Goal: Information Seeking & Learning: Learn about a topic

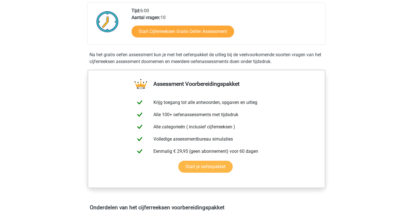
scroll to position [135, 0]
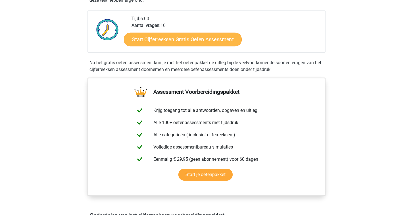
click at [166, 46] on link "Start Cijferreeksen Gratis Oefen Assessment" at bounding box center [183, 39] width 118 height 14
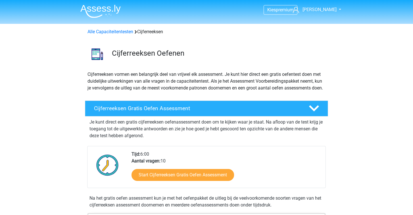
scroll to position [0, 0]
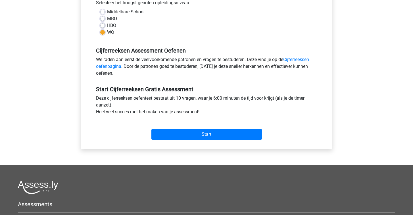
scroll to position [144, 0]
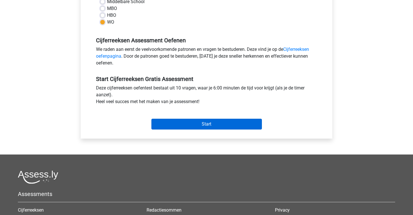
click at [165, 124] on input "Start" at bounding box center [206, 124] width 110 height 11
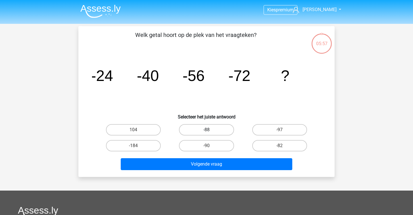
click at [212, 131] on label "-88" at bounding box center [206, 129] width 55 height 11
click at [210, 131] on input "-88" at bounding box center [208, 132] width 4 height 4
radio input "true"
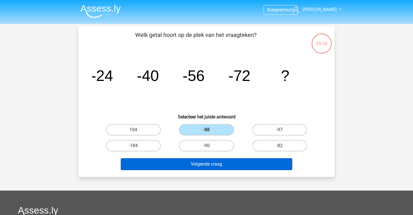
click at [203, 161] on button "Volgende vraag" at bounding box center [207, 164] width 172 height 12
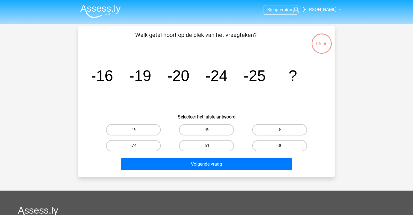
scroll to position [26, 0]
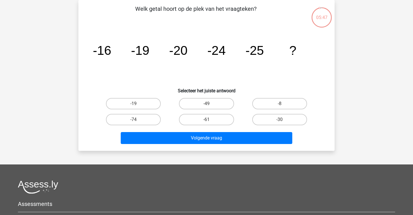
click at [255, 113] on div "-30" at bounding box center [279, 120] width 73 height 16
click at [255, 117] on label "-30" at bounding box center [279, 119] width 55 height 11
click at [279, 119] on input "-30" at bounding box center [281, 121] width 4 height 4
radio input "true"
click at [233, 130] on div "Volgende vraag" at bounding box center [206, 136] width 238 height 19
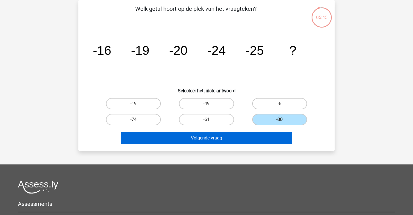
click at [233, 137] on button "Volgende vraag" at bounding box center [207, 138] width 172 height 12
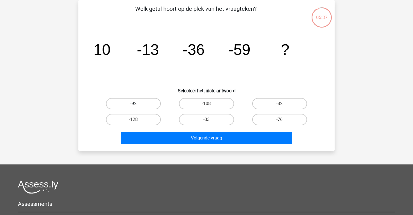
click at [152, 103] on label "-92" at bounding box center [133, 103] width 55 height 11
click at [137, 104] on input "-92" at bounding box center [135, 106] width 4 height 4
radio input "true"
click at [294, 101] on label "-82" at bounding box center [279, 103] width 55 height 11
click at [283, 104] on input "-82" at bounding box center [281, 106] width 4 height 4
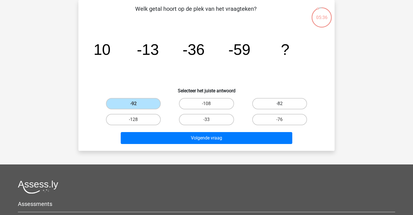
radio input "true"
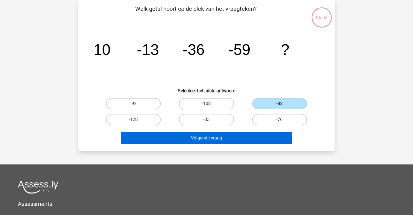
click at [260, 134] on button "Volgende vraag" at bounding box center [207, 138] width 172 height 12
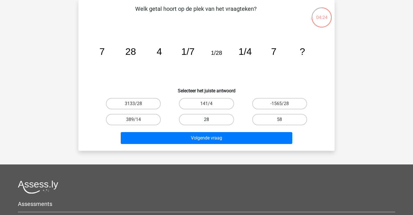
click at [207, 124] on label "28" at bounding box center [206, 119] width 55 height 11
click at [207, 123] on input "28" at bounding box center [208, 121] width 4 height 4
radio input "true"
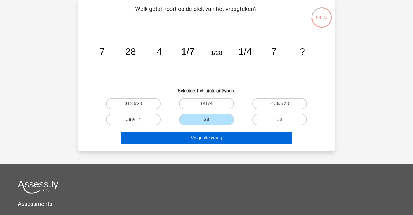
click at [210, 137] on button "Volgende vraag" at bounding box center [207, 138] width 172 height 12
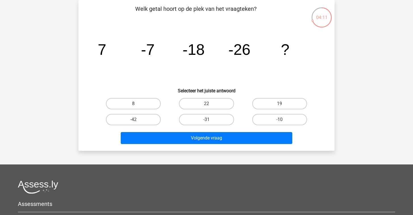
click at [208, 121] on input "-31" at bounding box center [208, 121] width 4 height 4
radio input "true"
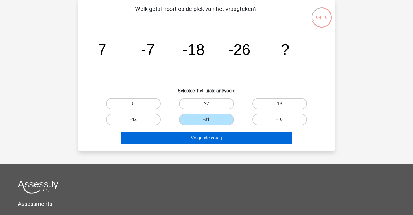
click at [207, 135] on button "Volgende vraag" at bounding box center [207, 138] width 172 height 12
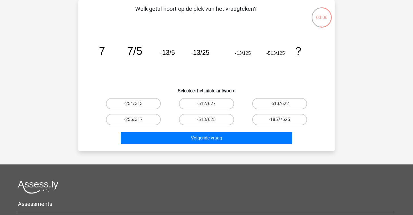
click at [272, 117] on label "-1857/625" at bounding box center [279, 119] width 55 height 11
click at [279, 119] on input "-1857/625" at bounding box center [281, 121] width 4 height 4
radio input "true"
click at [216, 122] on label "-513/625" at bounding box center [206, 119] width 55 height 11
click at [210, 122] on input "-513/625" at bounding box center [208, 121] width 4 height 4
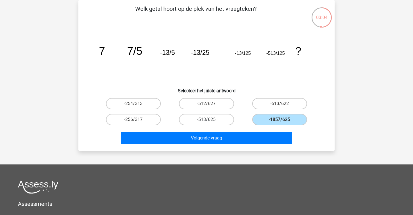
radio input "true"
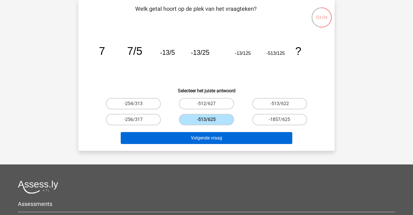
click at [214, 136] on button "Volgende vraag" at bounding box center [207, 138] width 172 height 12
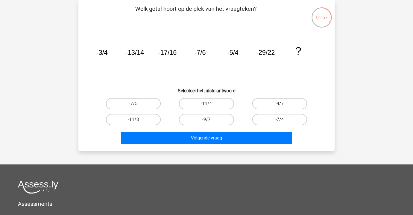
click at [136, 118] on label "-11/8" at bounding box center [133, 119] width 55 height 11
click at [136, 119] on input "-11/8" at bounding box center [135, 121] width 4 height 4
radio input "true"
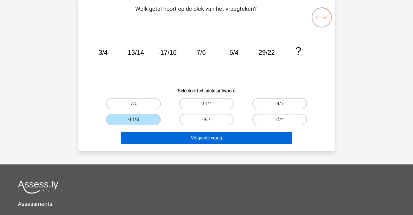
click at [183, 137] on button "Volgende vraag" at bounding box center [207, 138] width 172 height 12
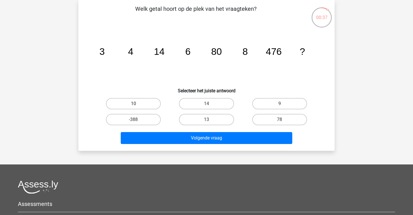
click at [121, 105] on label "10" at bounding box center [133, 103] width 55 height 11
click at [133, 105] on input "10" at bounding box center [135, 106] width 4 height 4
radio input "true"
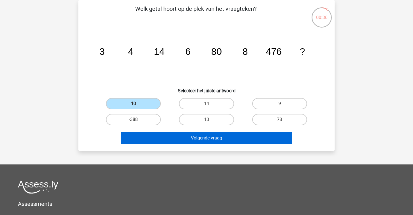
click at [155, 134] on button "Volgende vraag" at bounding box center [207, 138] width 172 height 12
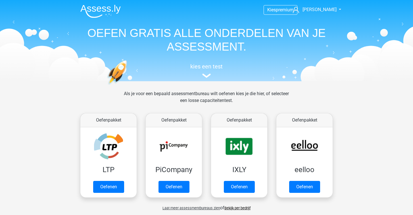
scroll to position [209, 0]
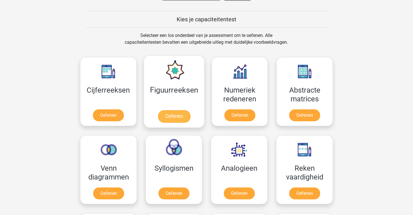
click at [182, 116] on link "Oefenen" at bounding box center [173, 116] width 32 height 12
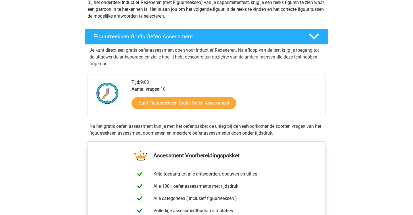
scroll to position [72, 0]
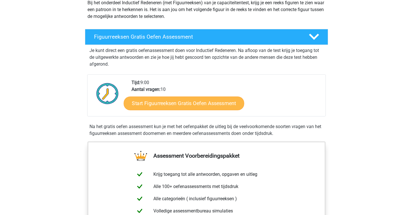
click at [151, 103] on link "Start Figuurreeksen Gratis Oefen Assessment" at bounding box center [184, 103] width 120 height 14
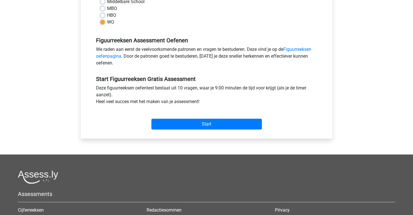
scroll to position [145, 0]
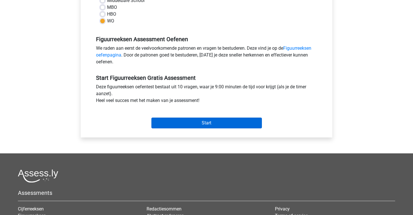
click at [186, 124] on input "Start" at bounding box center [206, 122] width 110 height 11
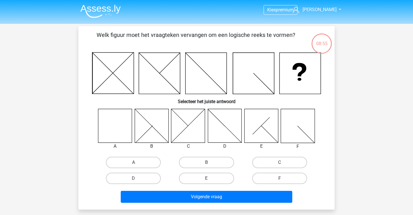
click at [127, 119] on icon at bounding box center [115, 126] width 34 height 34
click at [129, 159] on label "A" at bounding box center [133, 162] width 55 height 11
click at [133, 162] on input "A" at bounding box center [135, 164] width 4 height 4
radio input "true"
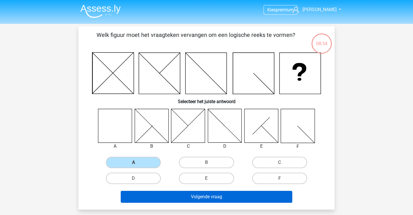
click at [138, 194] on button "Volgende vraag" at bounding box center [207, 197] width 172 height 12
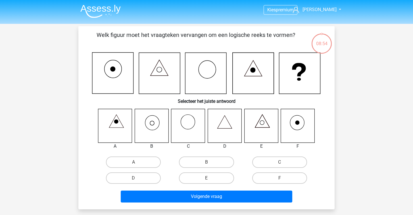
scroll to position [26, 0]
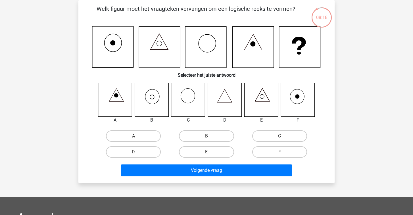
click at [157, 100] on icon at bounding box center [151, 100] width 34 height 34
click at [207, 136] on input "B" at bounding box center [208, 138] width 4 height 4
radio input "true"
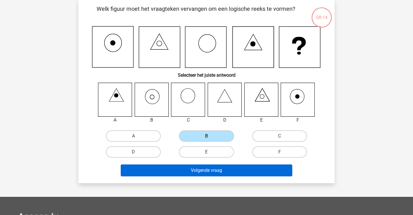
click at [209, 171] on button "Volgende vraag" at bounding box center [207, 170] width 172 height 12
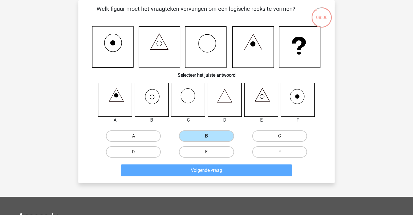
click at [202, 137] on label "B" at bounding box center [206, 135] width 55 height 11
click at [206, 137] on input "B" at bounding box center [208, 138] width 4 height 4
click at [264, 139] on label "C" at bounding box center [279, 135] width 55 height 11
click at [279, 139] on input "C" at bounding box center [281, 138] width 4 height 4
radio input "true"
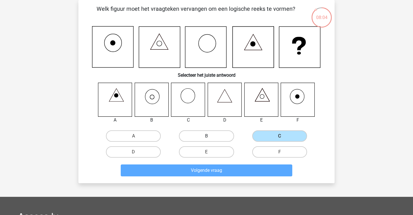
click at [196, 138] on label "B" at bounding box center [206, 135] width 55 height 11
click at [206, 138] on input "B" at bounding box center [208, 138] width 4 height 4
radio input "true"
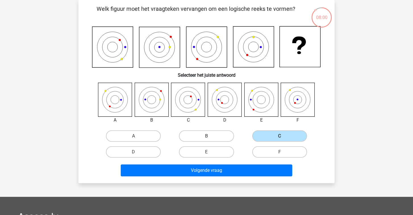
click at [218, 136] on label "B" at bounding box center [206, 135] width 55 height 11
click at [210, 136] on input "B" at bounding box center [208, 138] width 4 height 4
radio input "true"
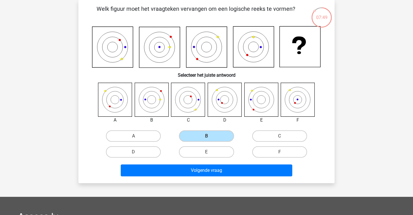
click at [118, 47] on icon at bounding box center [112, 47] width 41 height 41
click at [230, 104] on icon at bounding box center [225, 100] width 34 height 34
click at [126, 154] on label "D" at bounding box center [133, 151] width 55 height 11
click at [133, 154] on input "D" at bounding box center [135, 154] width 4 height 4
radio input "true"
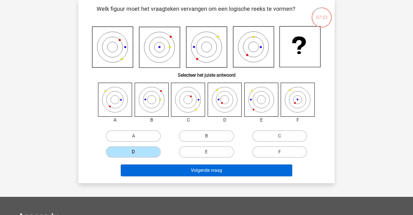
click at [190, 172] on button "Volgende vraag" at bounding box center [207, 170] width 172 height 12
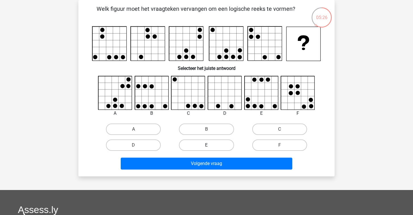
click at [211, 142] on label "E" at bounding box center [206, 144] width 55 height 11
click at [210, 145] on input "E" at bounding box center [208, 147] width 4 height 4
radio input "true"
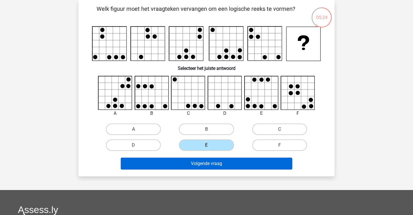
click at [196, 162] on button "Volgende vraag" at bounding box center [207, 163] width 172 height 12
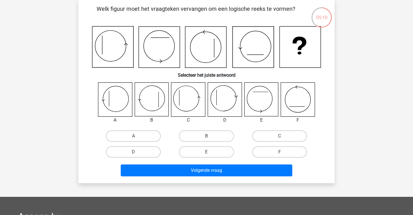
click at [195, 102] on icon at bounding box center [188, 100] width 34 height 34
click at [293, 134] on label "C" at bounding box center [279, 135] width 55 height 11
click at [283, 136] on input "C" at bounding box center [281, 138] width 4 height 4
radio input "true"
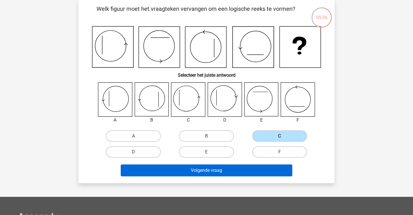
click at [243, 166] on button "Volgende vraag" at bounding box center [207, 170] width 172 height 12
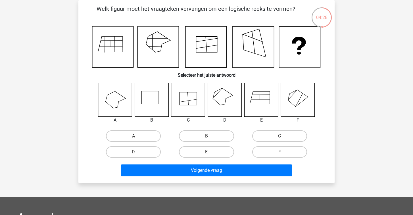
click at [228, 96] on icon at bounding box center [225, 100] width 34 height 34
click at [141, 149] on label "D" at bounding box center [133, 151] width 55 height 11
click at [137, 152] on input "D" at bounding box center [135, 154] width 4 height 4
radio input "true"
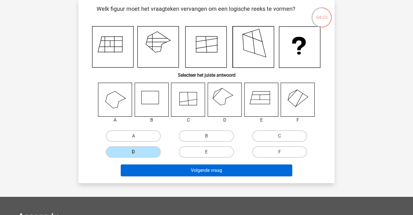
click at [167, 168] on button "Volgende vraag" at bounding box center [207, 170] width 172 height 12
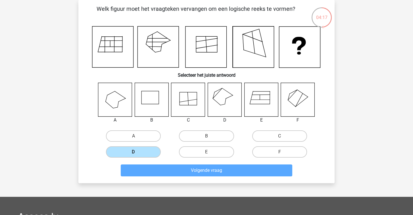
click at [149, 148] on label "D" at bounding box center [133, 151] width 55 height 11
click at [137, 152] on input "D" at bounding box center [135, 154] width 4 height 4
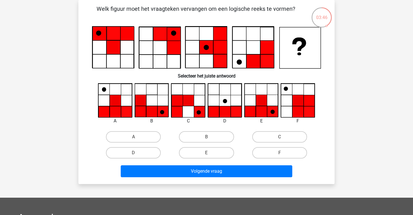
click at [268, 107] on icon at bounding box center [272, 111] width 11 height 11
click at [212, 151] on label "E" at bounding box center [206, 152] width 55 height 11
click at [210, 153] on input "E" at bounding box center [208, 155] width 4 height 4
radio input "true"
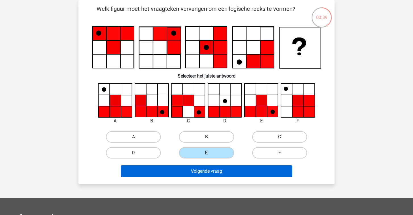
click at [227, 174] on button "Volgende vraag" at bounding box center [207, 171] width 172 height 12
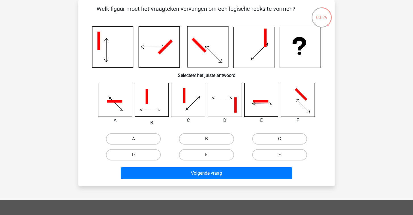
drag, startPoint x: 227, startPoint y: 174, endPoint x: 339, endPoint y: 89, distance: 141.1
click at [338, 88] on div "03:29 Vraag 8 van de 10 Categorie: figuurreeksen set 1 Welk figuur moet het vra…" at bounding box center [206, 93] width 265 height 186
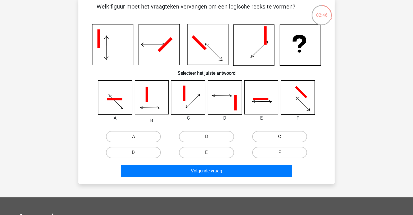
scroll to position [28, 0]
click at [224, 98] on icon at bounding box center [225, 98] width 34 height 34
click at [143, 154] on label "D" at bounding box center [133, 152] width 55 height 11
click at [137, 154] on input "D" at bounding box center [135, 154] width 4 height 4
radio input "true"
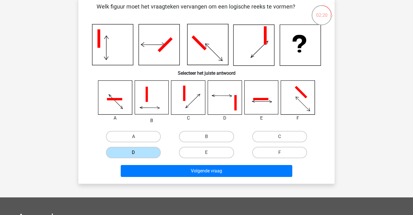
click at [144, 164] on div "Volgende vraag" at bounding box center [206, 169] width 238 height 19
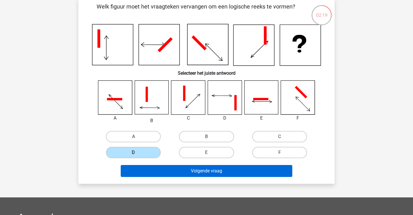
click at [142, 171] on button "Volgende vraag" at bounding box center [207, 171] width 172 height 12
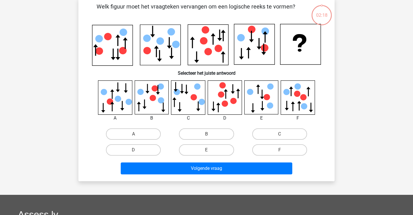
scroll to position [26, 0]
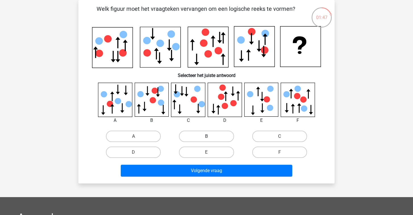
click at [194, 136] on label "B" at bounding box center [206, 136] width 55 height 11
click at [206, 136] on input "B" at bounding box center [208, 138] width 4 height 4
radio input "true"
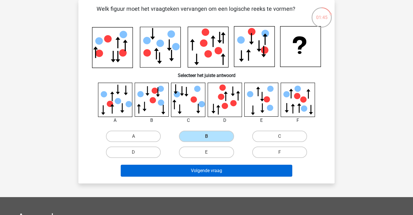
click at [196, 170] on button "Volgende vraag" at bounding box center [207, 171] width 172 height 12
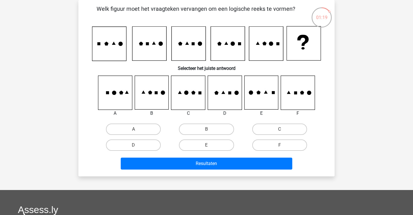
click at [199, 98] on icon at bounding box center [188, 93] width 34 height 34
click at [287, 125] on label "C" at bounding box center [279, 128] width 55 height 11
click at [283, 129] on input "C" at bounding box center [281, 131] width 4 height 4
radio input "true"
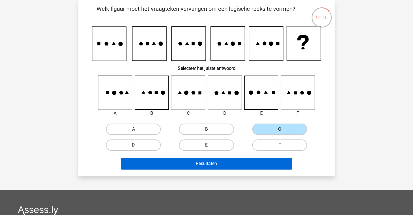
click at [246, 161] on button "Resultaten" at bounding box center [207, 163] width 172 height 12
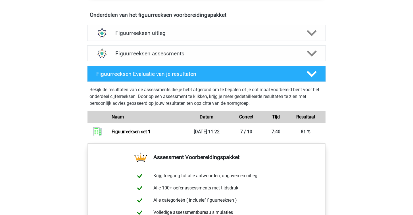
scroll to position [335, 0]
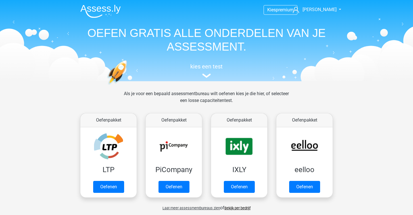
scroll to position [209, 0]
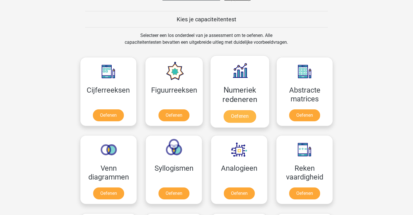
click at [244, 115] on link "Oefenen" at bounding box center [239, 116] width 32 height 12
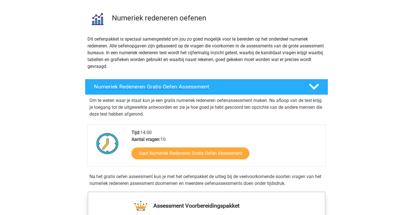
scroll to position [41, 0]
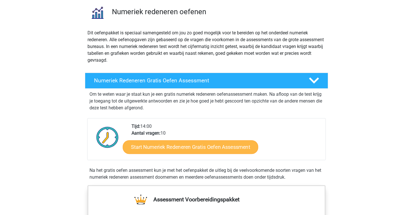
click at [148, 149] on link "Start Numeriek Redeneren Gratis Oefen Assessment" at bounding box center [190, 147] width 135 height 14
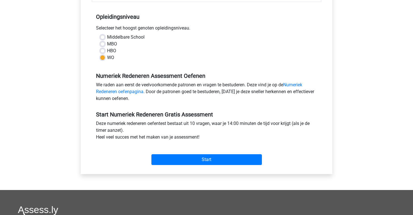
scroll to position [110, 0]
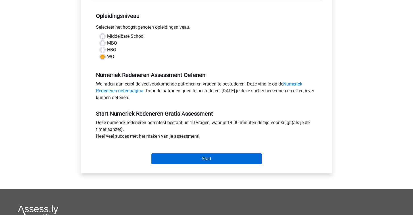
click at [160, 155] on input "Start" at bounding box center [206, 158] width 110 height 11
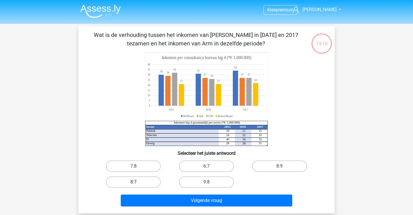
click at [148, 182] on label "8:7" at bounding box center [133, 181] width 55 height 11
click at [137, 182] on input "8:7" at bounding box center [135, 184] width 4 height 4
radio input "true"
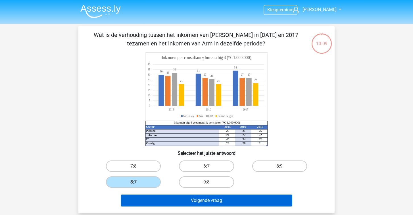
click at [153, 202] on button "Volgende vraag" at bounding box center [207, 200] width 172 height 12
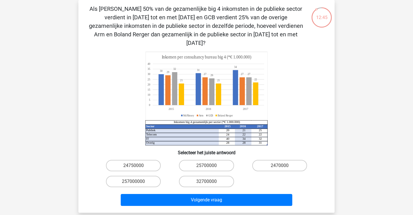
scroll to position [24, 0]
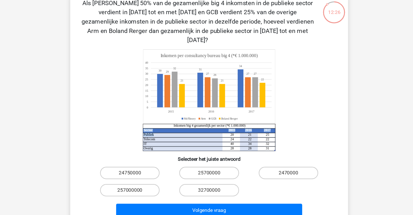
drag, startPoint x: 213, startPoint y: 115, endPoint x: 224, endPoint y: 115, distance: 11.1
click at [224, 115] on icon "Sector 2015 2016 2017 Publiek 20 21 25 Telecom 24 22 22 IT 40 34 32 Overig 28 2…" at bounding box center [206, 101] width 229 height 94
click at [279, 114] on icon "Sector 2015 2016 2017 Publiek 20 21 25 Telecom 24 22 22 IT 40 34 32 Overig 28 2…" at bounding box center [206, 101] width 229 height 94
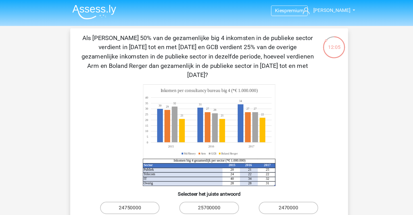
scroll to position [0, 0]
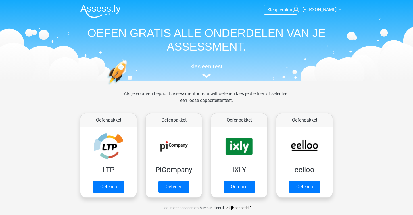
scroll to position [209, 0]
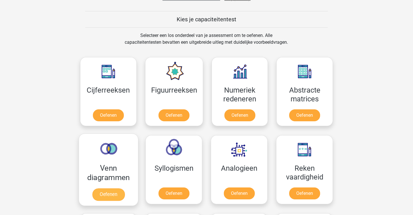
click at [117, 192] on link "Oefenen" at bounding box center [108, 194] width 32 height 12
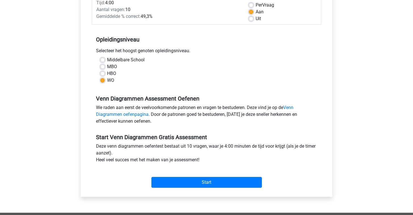
scroll to position [86, 0]
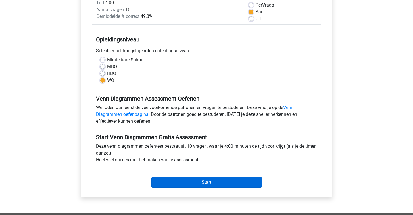
click at [185, 181] on input "Start" at bounding box center [206, 182] width 110 height 11
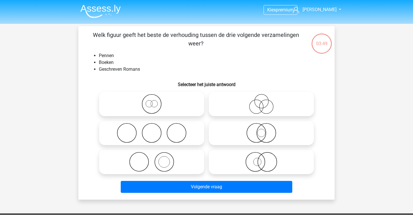
click at [266, 169] on icon at bounding box center [261, 162] width 100 height 20
click at [265, 159] on input "radio" at bounding box center [263, 157] width 4 height 4
radio input "true"
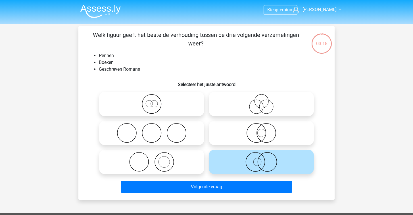
click at [156, 162] on icon at bounding box center [151, 162] width 100 height 20
click at [155, 159] on input "radio" at bounding box center [154, 157] width 4 height 4
radio input "true"
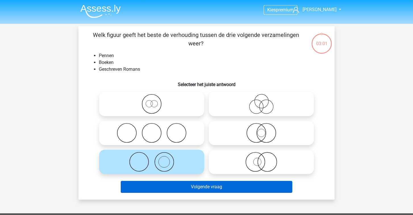
click at [172, 187] on button "Volgende vraag" at bounding box center [207, 187] width 172 height 12
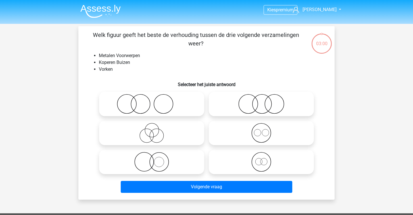
scroll to position [26, 0]
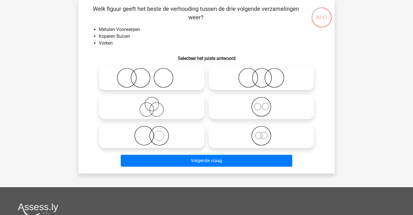
click at [248, 111] on icon at bounding box center [261, 107] width 100 height 20
click at [261, 104] on input "radio" at bounding box center [263, 102] width 4 height 4
radio input "true"
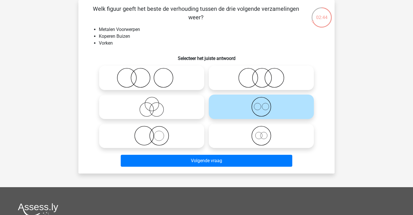
click at [151, 142] on icon at bounding box center [151, 136] width 100 height 20
click at [152, 133] on input "radio" at bounding box center [154, 131] width 4 height 4
radio input "true"
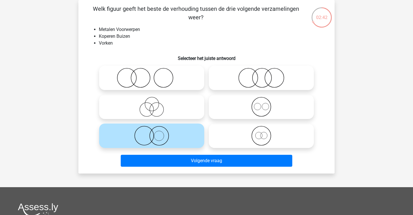
click at [238, 107] on icon at bounding box center [261, 107] width 100 height 20
click at [261, 104] on input "radio" at bounding box center [263, 102] width 4 height 4
radio input "true"
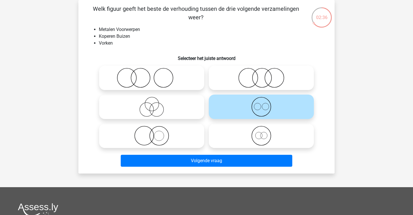
click at [166, 138] on icon at bounding box center [151, 136] width 100 height 20
click at [155, 133] on input "radio" at bounding box center [154, 131] width 4 height 4
radio input "true"
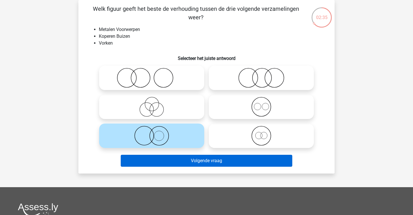
click at [184, 161] on button "Volgende vraag" at bounding box center [207, 161] width 172 height 12
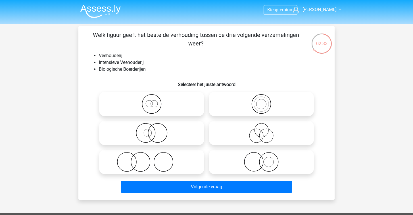
scroll to position [16, 0]
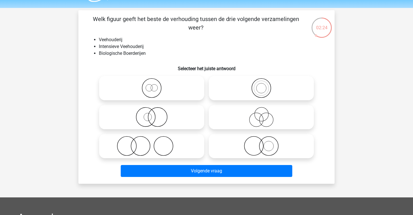
click at [166, 88] on icon at bounding box center [151, 88] width 100 height 20
click at [155, 85] on input "radio" at bounding box center [154, 83] width 4 height 4
radio input "true"
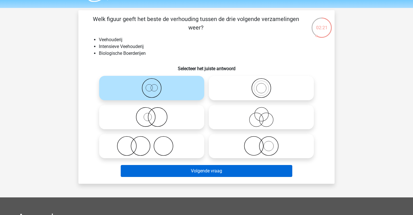
click at [180, 167] on button "Volgende vraag" at bounding box center [207, 171] width 172 height 12
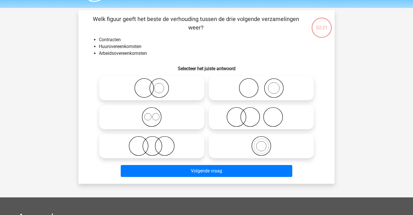
scroll to position [26, 0]
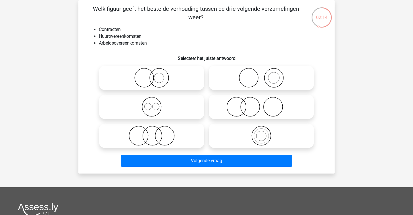
click at [164, 102] on icon at bounding box center [151, 107] width 100 height 20
click at [155, 102] on input "radio" at bounding box center [154, 102] width 4 height 4
radio input "true"
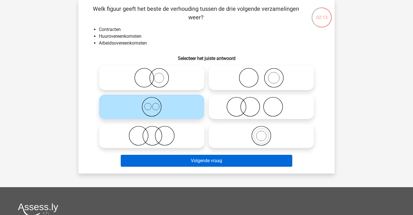
click at [156, 163] on button "Volgende vraag" at bounding box center [207, 161] width 172 height 12
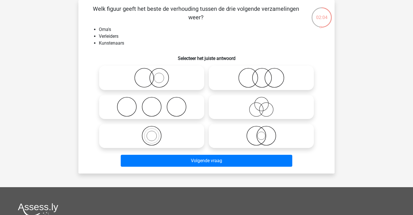
click at [268, 76] on icon at bounding box center [261, 78] width 100 height 20
click at [265, 75] on input "radio" at bounding box center [263, 73] width 4 height 4
radio input "true"
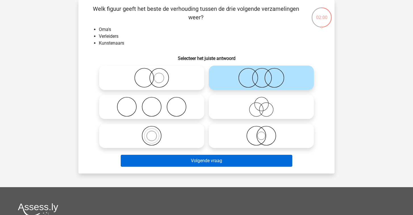
click at [219, 162] on button "Volgende vraag" at bounding box center [207, 161] width 172 height 12
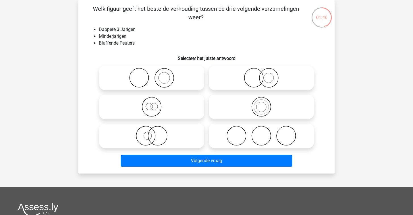
click at [252, 111] on icon at bounding box center [261, 107] width 100 height 20
click at [261, 104] on input "radio" at bounding box center [263, 102] width 4 height 4
radio input "true"
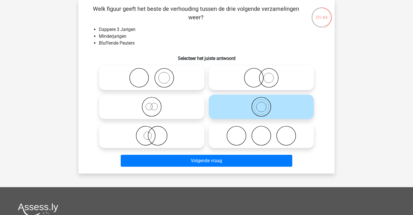
click at [180, 108] on icon at bounding box center [151, 107] width 100 height 20
click at [155, 104] on input "radio" at bounding box center [154, 102] width 4 height 4
radio input "true"
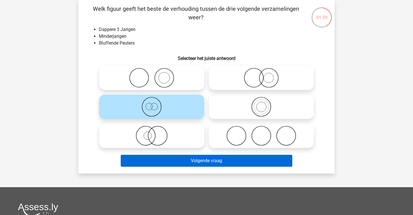
click at [191, 158] on button "Volgende vraag" at bounding box center [207, 161] width 172 height 12
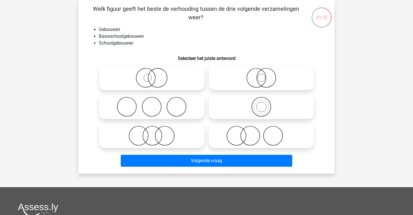
click at [233, 100] on icon at bounding box center [261, 107] width 100 height 20
click at [261, 100] on input "radio" at bounding box center [263, 102] width 4 height 4
radio input "true"
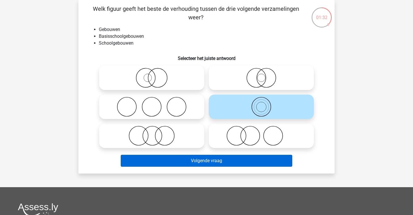
click at [205, 161] on button "Volgende vraag" at bounding box center [207, 161] width 172 height 12
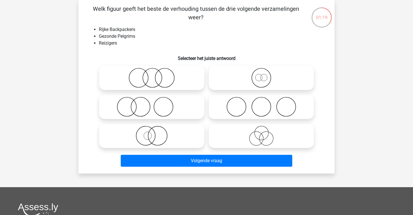
click at [137, 108] on icon at bounding box center [151, 107] width 100 height 20
click at [152, 104] on input "radio" at bounding box center [154, 102] width 4 height 4
radio input "true"
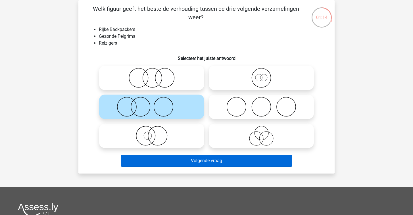
click at [165, 155] on button "Volgende vraag" at bounding box center [207, 161] width 172 height 12
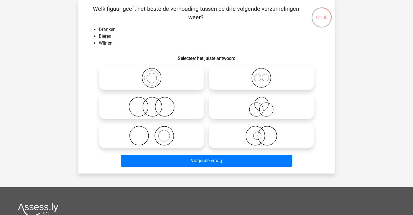
click at [251, 77] on icon at bounding box center [261, 78] width 100 height 20
click at [261, 75] on input "radio" at bounding box center [263, 73] width 4 height 4
radio input "true"
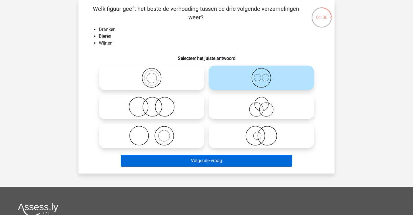
click at [203, 161] on button "Volgende vraag" at bounding box center [207, 161] width 172 height 12
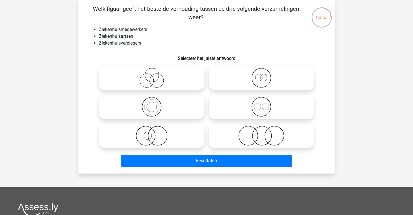
click at [284, 77] on icon at bounding box center [261, 78] width 100 height 20
click at [265, 75] on input "radio" at bounding box center [263, 73] width 4 height 4
radio input "true"
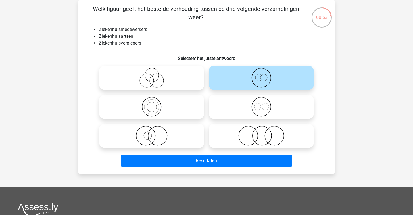
click at [270, 101] on icon at bounding box center [261, 107] width 100 height 20
click at [265, 101] on input "radio" at bounding box center [263, 102] width 4 height 4
radio input "true"
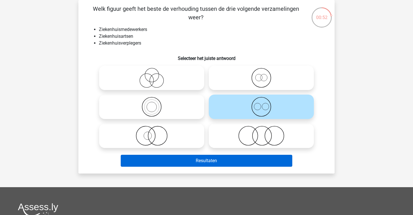
click at [235, 161] on button "Resultaten" at bounding box center [207, 161] width 172 height 12
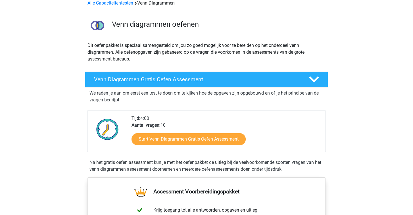
scroll to position [25, 0]
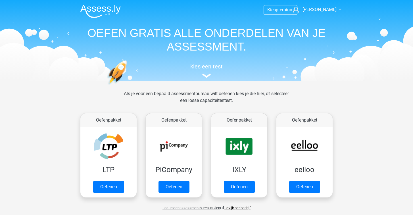
scroll to position [209, 0]
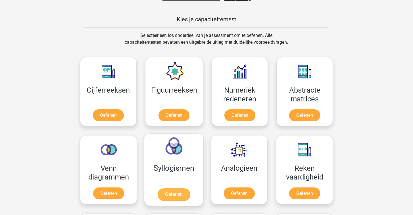
click at [163, 188] on link "Oefenen" at bounding box center [173, 194] width 32 height 12
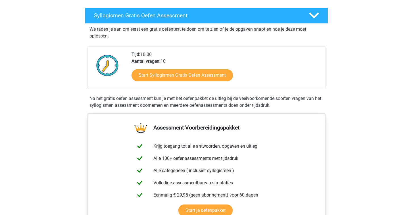
scroll to position [84, 0]
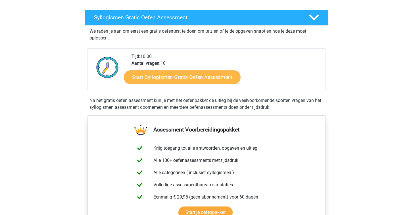
click at [163, 75] on link "Start Syllogismen Gratis Oefen Assessment" at bounding box center [182, 77] width 117 height 14
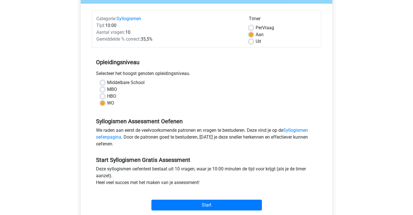
scroll to position [60, 0]
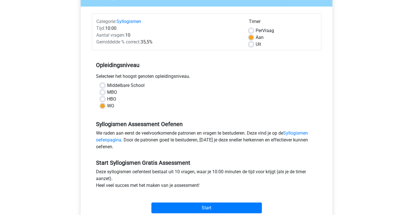
click at [105, 85] on div "Middelbare School" at bounding box center [206, 85] width 212 height 7
click at [107, 85] on label "Middelbare School" at bounding box center [125, 85] width 37 height 7
click at [104, 85] on input "Middelbare School" at bounding box center [102, 85] width 5 height 6
radio input "true"
click at [107, 91] on label "MBO" at bounding box center [112, 92] width 10 height 7
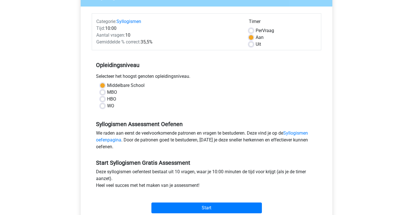
click at [102, 91] on input "MBO" at bounding box center [102, 92] width 5 height 6
radio input "true"
click at [107, 97] on label "HBO" at bounding box center [111, 99] width 9 height 7
click at [103, 97] on input "HBO" at bounding box center [102, 99] width 5 height 6
radio input "true"
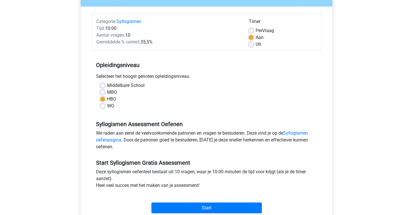
click at [107, 106] on label "WO" at bounding box center [110, 105] width 7 height 7
click at [103, 106] on input "WO" at bounding box center [102, 105] width 5 height 6
radio input "true"
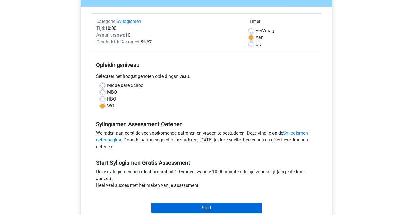
click at [169, 205] on input "Start" at bounding box center [206, 207] width 110 height 11
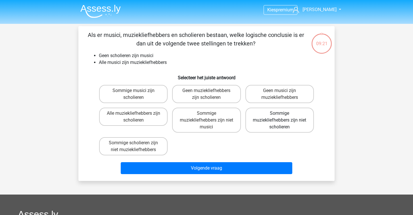
click at [291, 115] on label "Sommige muziekliefhebbers zijn niet scholieren" at bounding box center [279, 120] width 68 height 25
click at [283, 115] on input "Sommige muziekliefhebbers zijn niet scholieren" at bounding box center [281, 115] width 4 height 4
radio input "true"
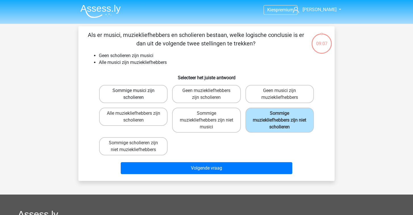
click at [146, 91] on label "Sommige musici zijn scholieren" at bounding box center [133, 94] width 68 height 18
click at [137, 91] on input "Sommige musici zijn scholieren" at bounding box center [135, 93] width 4 height 4
radio input "true"
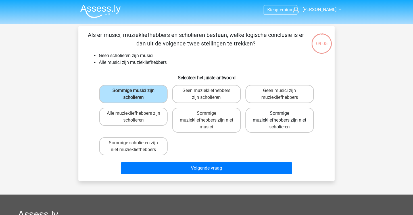
click at [296, 121] on label "Sommige muziekliefhebbers zijn niet scholieren" at bounding box center [279, 120] width 68 height 25
click at [283, 117] on input "Sommige muziekliefhebbers zijn niet scholieren" at bounding box center [281, 115] width 4 height 4
radio input "true"
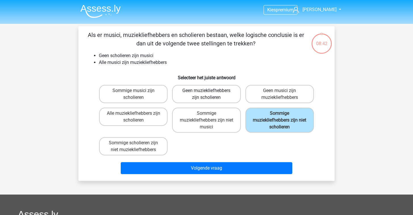
click at [222, 92] on label "Geen muziekliefhebbers zijn scholieren" at bounding box center [206, 94] width 68 height 18
click at [210, 92] on input "Geen muziekliefhebbers zijn scholieren" at bounding box center [208, 93] width 4 height 4
radio input "true"
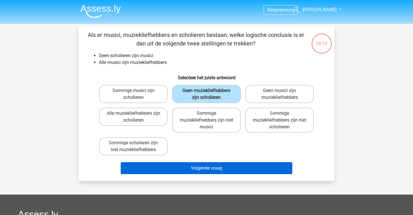
click at [210, 168] on button "Volgende vraag" at bounding box center [207, 168] width 172 height 12
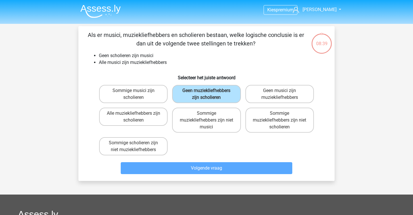
scroll to position [26, 0]
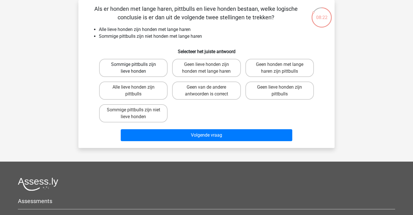
click at [141, 73] on label "Sommige pittbulls zijn lieve honden" at bounding box center [133, 68] width 68 height 18
click at [137, 68] on input "Sommige pittbulls zijn lieve honden" at bounding box center [135, 66] width 4 height 4
radio input "true"
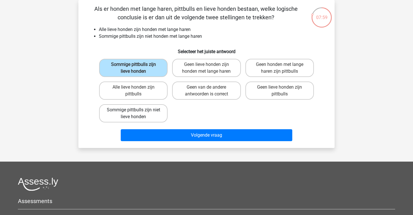
click at [142, 117] on label "Sommige pittbulls zijn niet lieve honden" at bounding box center [133, 113] width 68 height 18
click at [137, 113] on input "Sommige pittbulls zijn niet lieve honden" at bounding box center [135, 112] width 4 height 4
radio input "true"
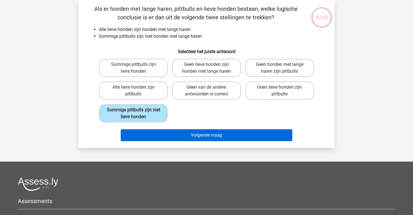
click at [182, 134] on button "Volgende vraag" at bounding box center [207, 135] width 172 height 12
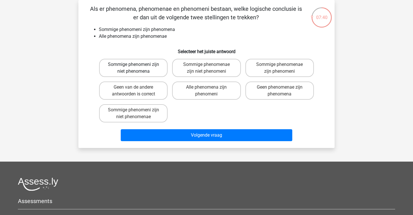
click at [144, 64] on label "Sommige phenomeni zijn niet phenomena" at bounding box center [133, 68] width 68 height 18
click at [137, 64] on input "Sommige phenomeni zijn niet phenomena" at bounding box center [135, 66] width 4 height 4
radio input "true"
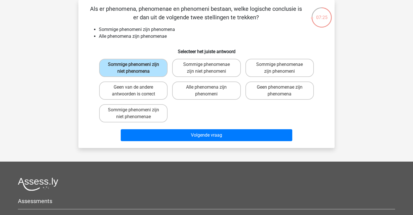
click at [190, 129] on div "Volgende vraag" at bounding box center [206, 134] width 238 height 19
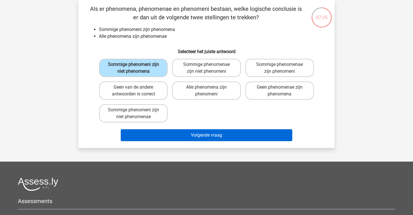
click at [190, 136] on button "Volgende vraag" at bounding box center [207, 135] width 172 height 12
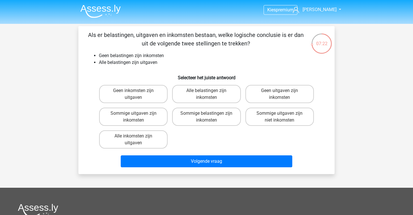
scroll to position [0, 0]
